Goal: Task Accomplishment & Management: Complete application form

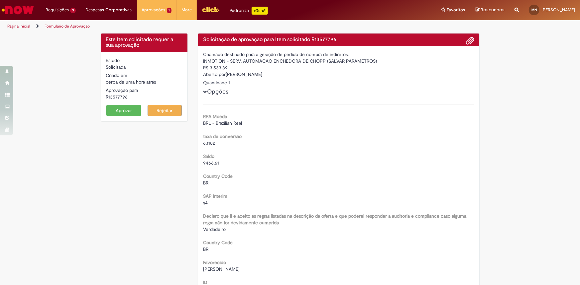
click at [22, 5] on img "Ir para a Homepage" at bounding box center [18, 9] width 34 height 13
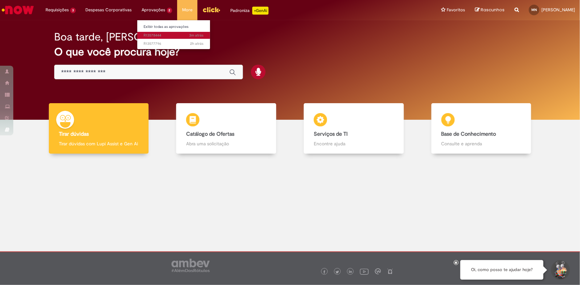
click at [160, 35] on span "3m atrás 3 minutos atrás R13578444" at bounding box center [174, 35] width 60 height 5
click at [150, 36] on span "3m atrás 3 minutos atrás R13578444" at bounding box center [174, 35] width 60 height 5
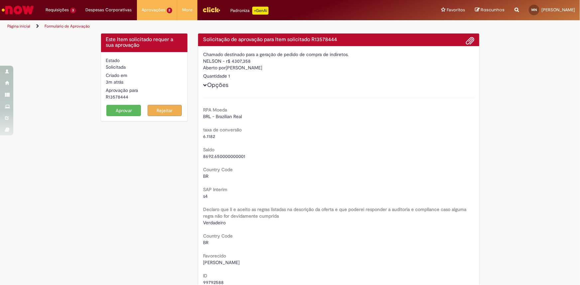
click at [118, 96] on div "R13578444" at bounding box center [144, 97] width 77 height 7
copy div "R13578444"
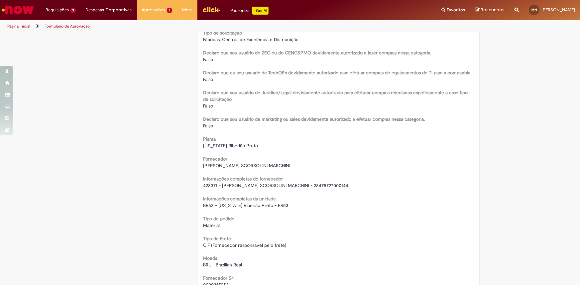
scroll to position [513, 0]
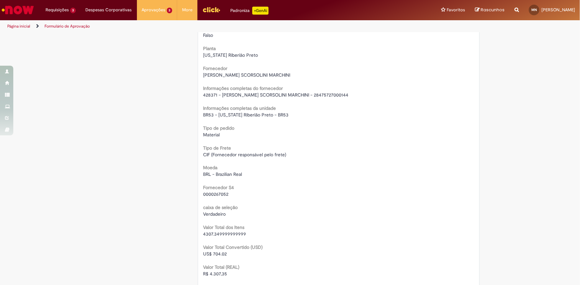
click at [258, 95] on span "428371 - [PERSON_NAME] SCORSOLINI MARCHINI - 28475727000144" at bounding box center [275, 95] width 145 height 6
copy div "428371 - [PERSON_NAME] SCORSOLINI MARCHINI - 28475727000144"
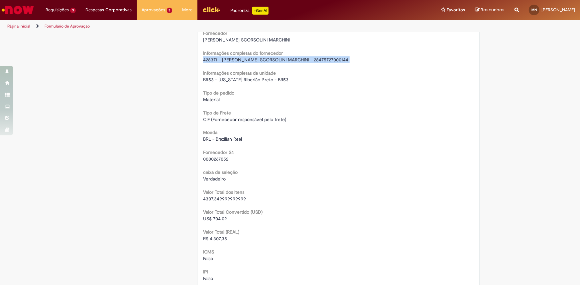
scroll to position [604, 0]
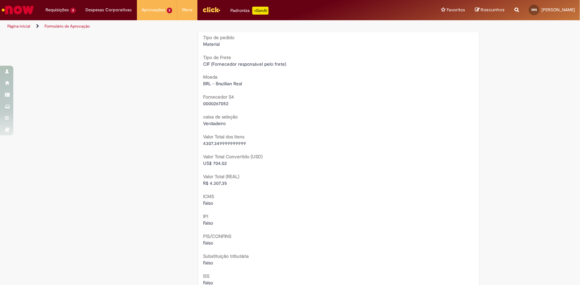
click at [220, 183] on span "R$ 4.307,35" at bounding box center [215, 184] width 24 height 6
copy span "4.307,35"
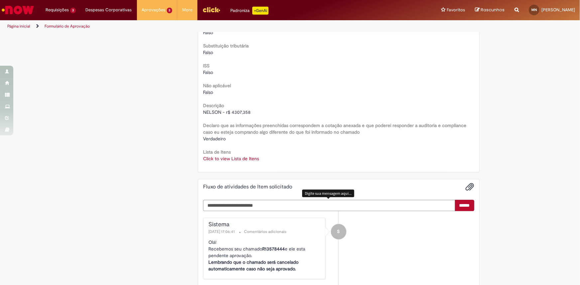
scroll to position [816, 0]
click at [239, 158] on link "Click to view Lista de Itens" at bounding box center [231, 159] width 56 height 6
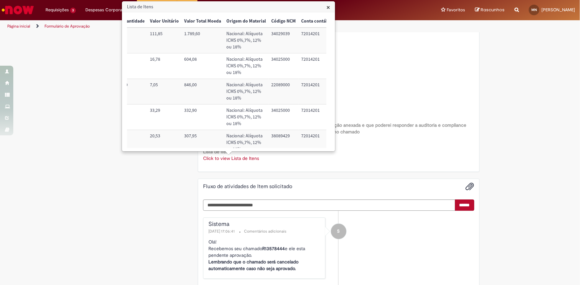
scroll to position [0, 274]
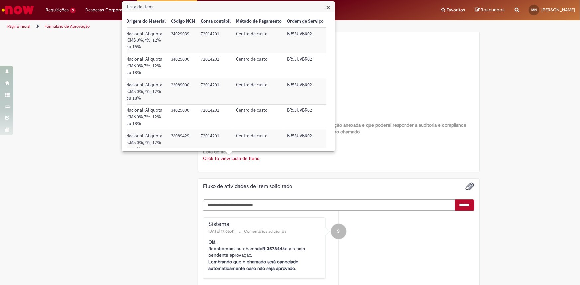
click at [207, 85] on td "72014201" at bounding box center [215, 92] width 35 height 26
copy td "72014201"
click at [304, 85] on td "BR53UVBR02" at bounding box center [305, 92] width 42 height 26
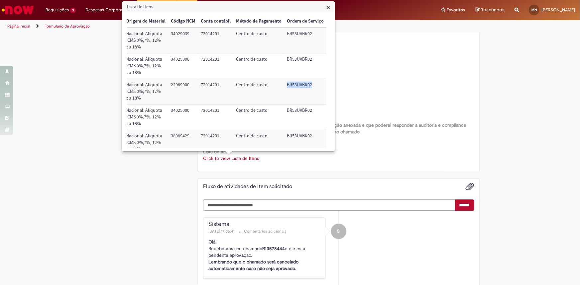
copy td "BR53UVBR02"
click at [327, 5] on span "×" at bounding box center [328, 7] width 4 height 9
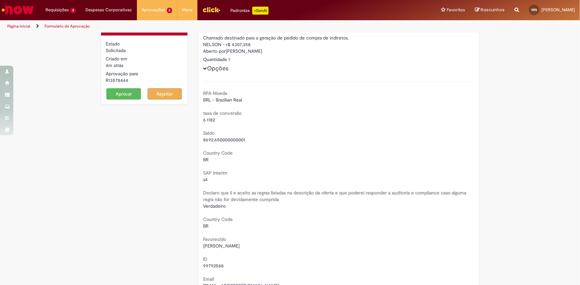
scroll to position [0, 0]
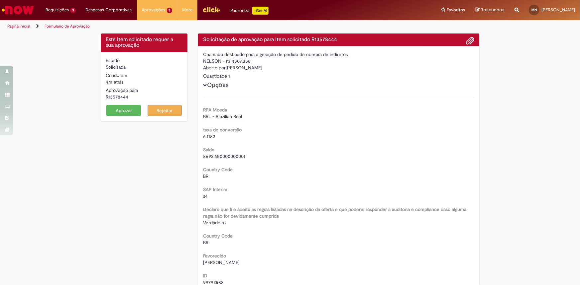
click at [126, 112] on button "Aprovar" at bounding box center [123, 110] width 35 height 11
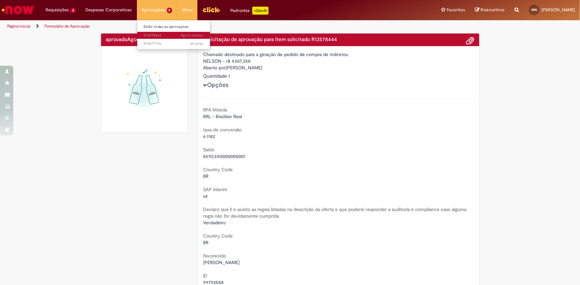
click at [158, 36] on span "Agora mesmo Agora mesmo R13578463" at bounding box center [174, 35] width 60 height 5
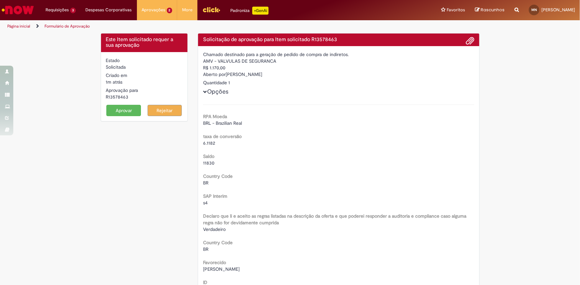
click at [26, 9] on img "Ir para a Homepage" at bounding box center [18, 9] width 34 height 13
